Goal: Task Accomplishment & Management: Understand process/instructions

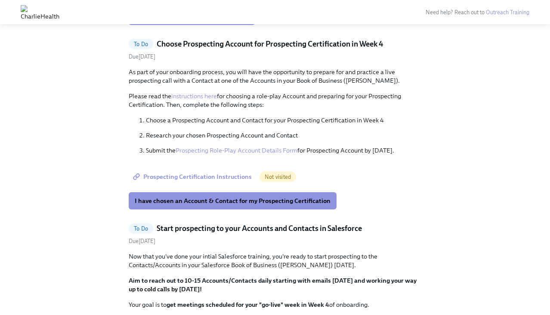
scroll to position [498, 0]
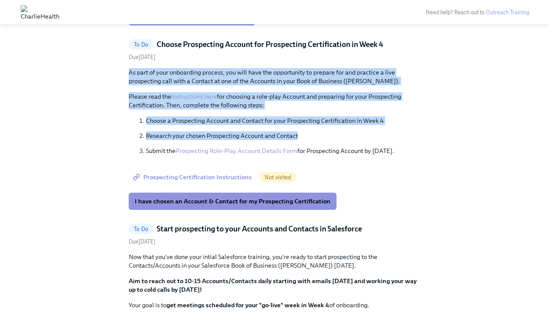
drag, startPoint x: 320, startPoint y: 220, endPoint x: 303, endPoint y: 137, distance: 84.7
click at [303, 136] on div "To Do Choose Prospecting Account for Prospecting Certification in Week 4 Due [D…" at bounding box center [275, 124] width 293 height 170
click at [303, 61] on div "Due [DATE]" at bounding box center [275, 57] width 293 height 8
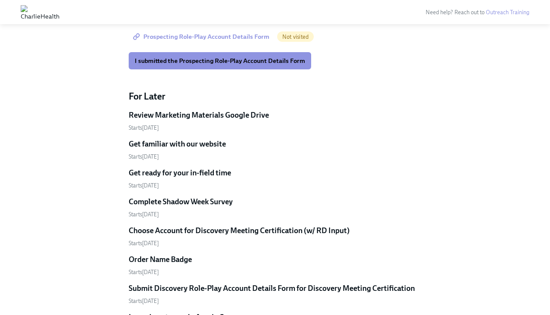
scroll to position [910, 0]
drag, startPoint x: 384, startPoint y: 110, endPoint x: 353, endPoint y: 59, distance: 59.7
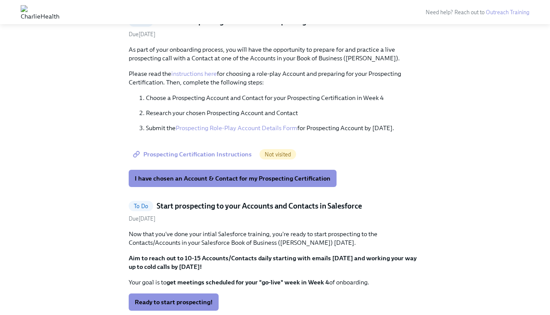
scroll to position [486, 0]
